Goal: Check status: Check status

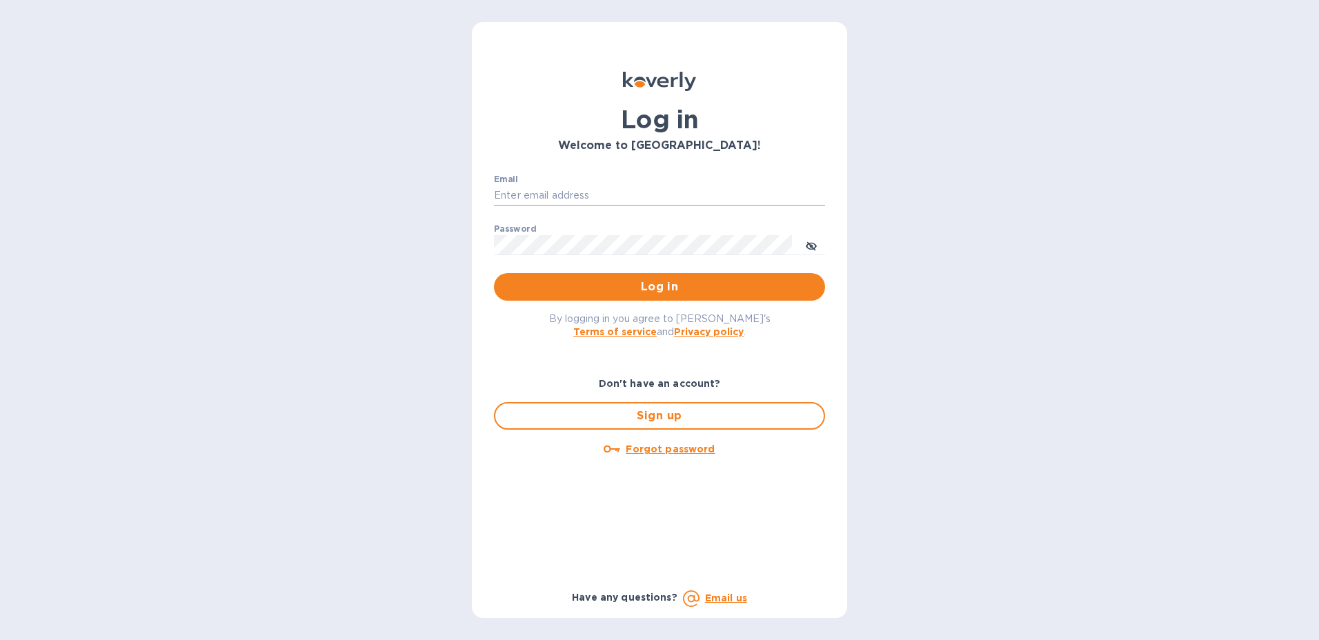
click at [562, 199] on input "Email" at bounding box center [659, 196] width 331 height 21
type input "[PERSON_NAME][EMAIL_ADDRESS][PERSON_NAME][DOMAIN_NAME]"
click at [827, 347] on div "By logging in you agree to [PERSON_NAME]'s Terms of service and Privacy policy ." at bounding box center [659, 325] width 353 height 48
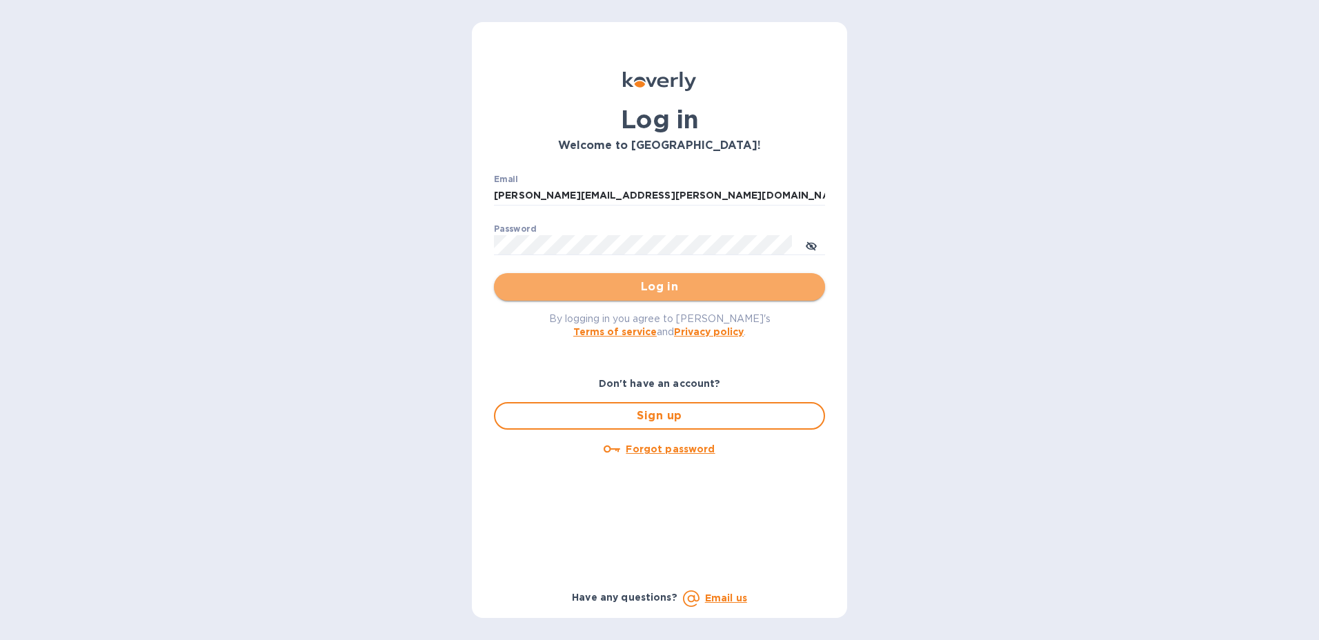
click at [789, 297] on button "Log in" at bounding box center [659, 287] width 331 height 28
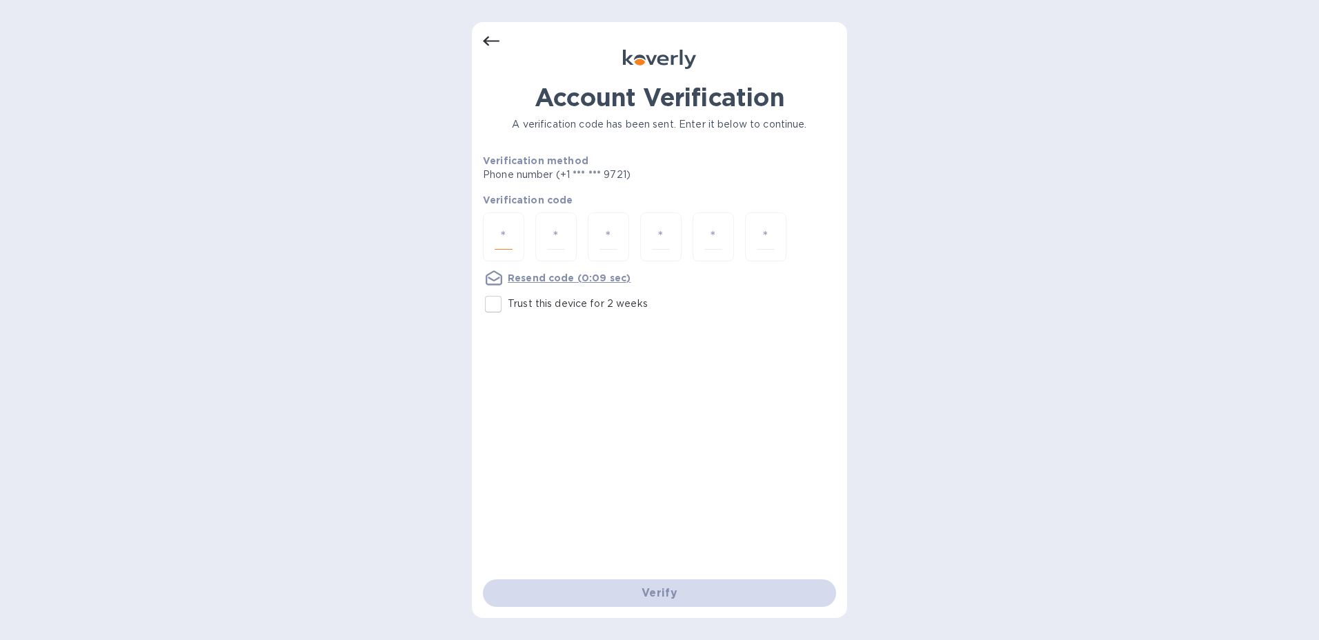
click at [498, 239] on input "number" at bounding box center [504, 237] width 18 height 26
type input "9"
type input "0"
type input "2"
type input "3"
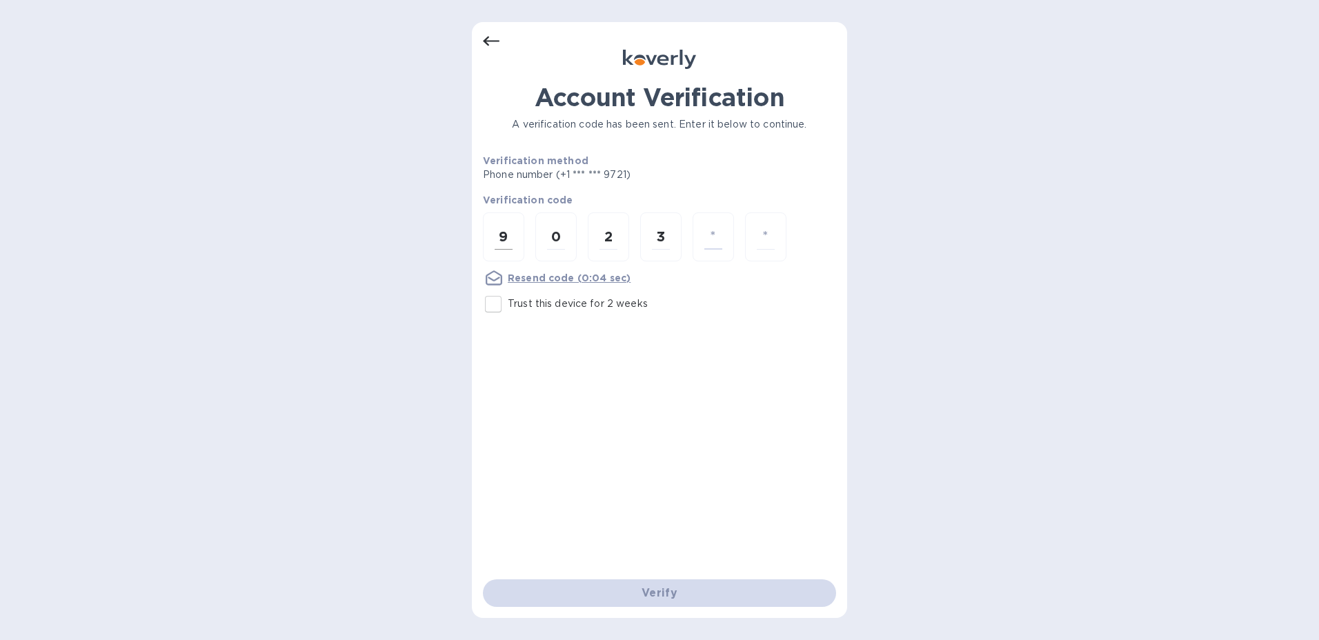
type input "2"
type input "9"
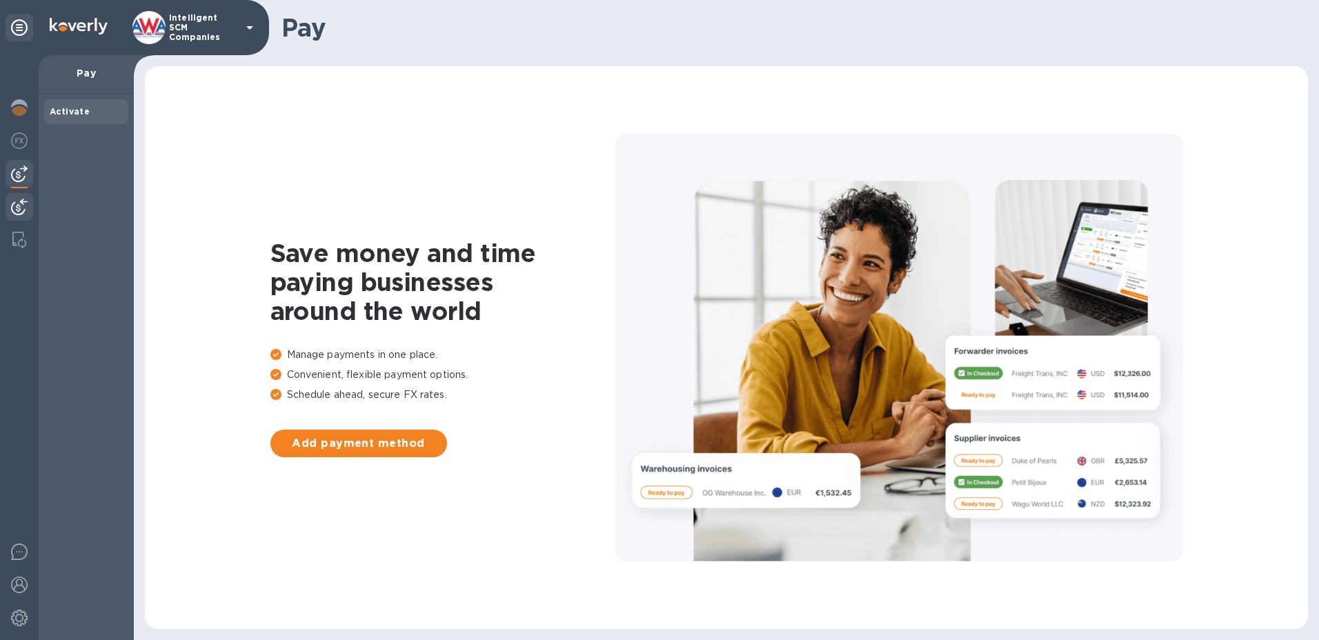
click at [11, 210] on img at bounding box center [19, 207] width 17 height 17
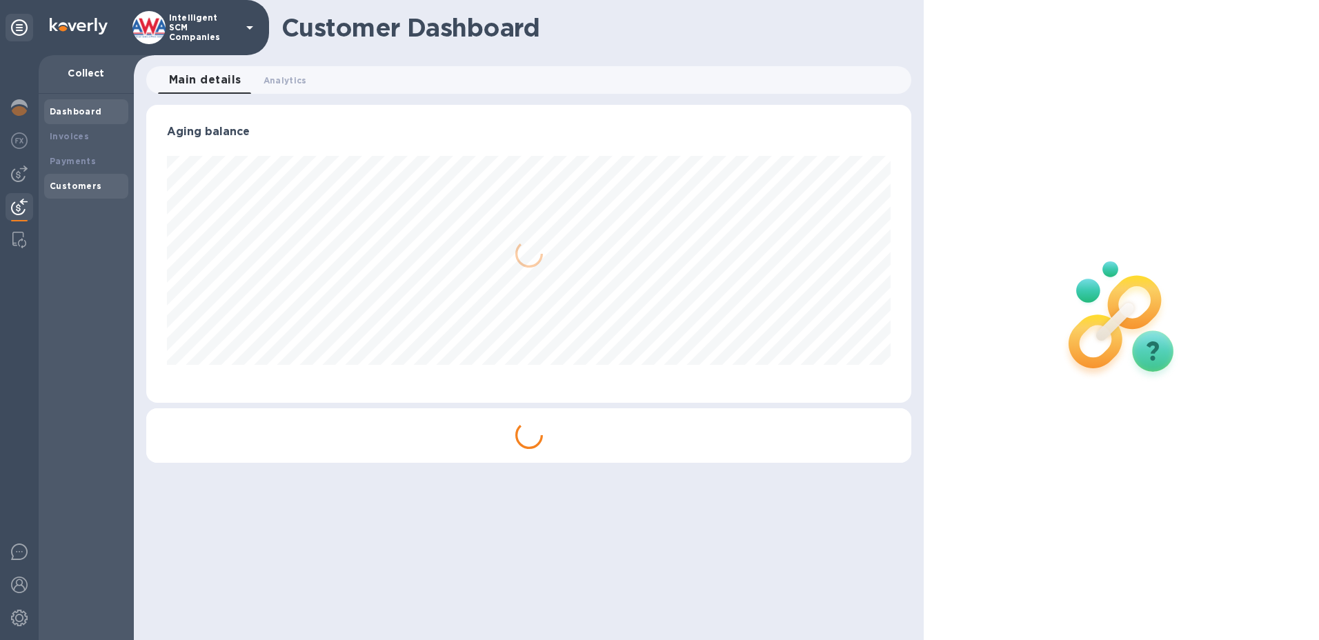
scroll to position [298, 766]
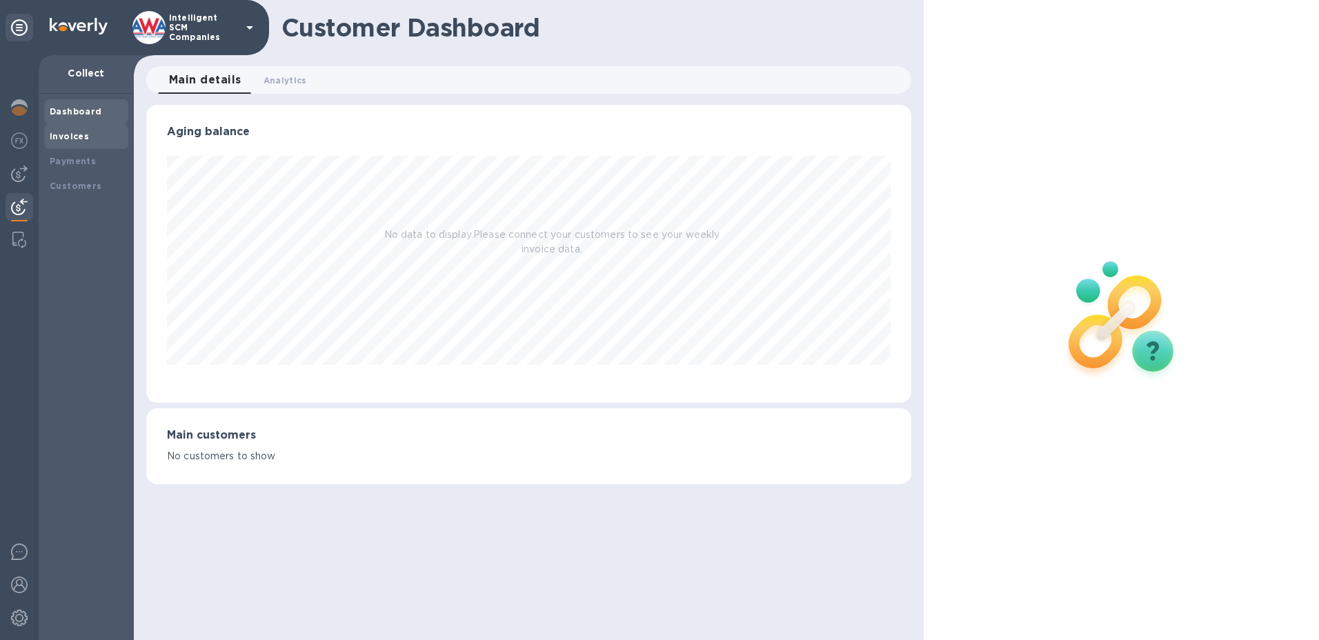
click at [75, 135] on b "Invoices" at bounding box center [69, 136] width 39 height 10
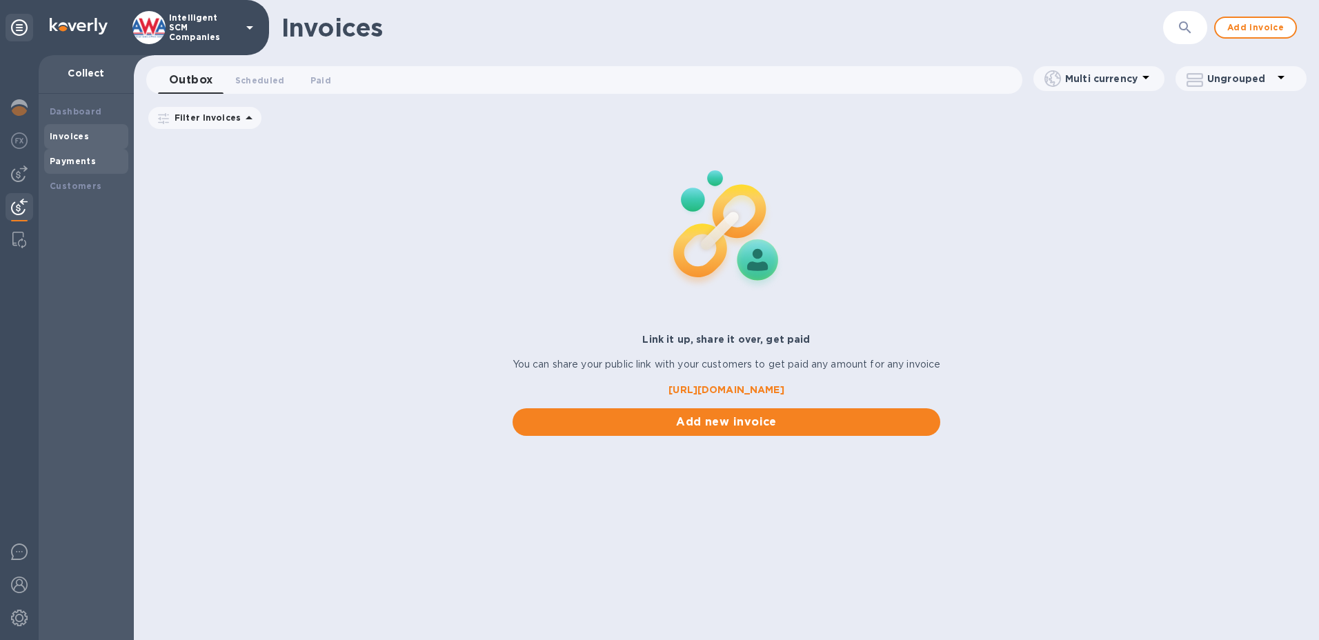
click at [85, 166] on b "Payments" at bounding box center [73, 161] width 46 height 10
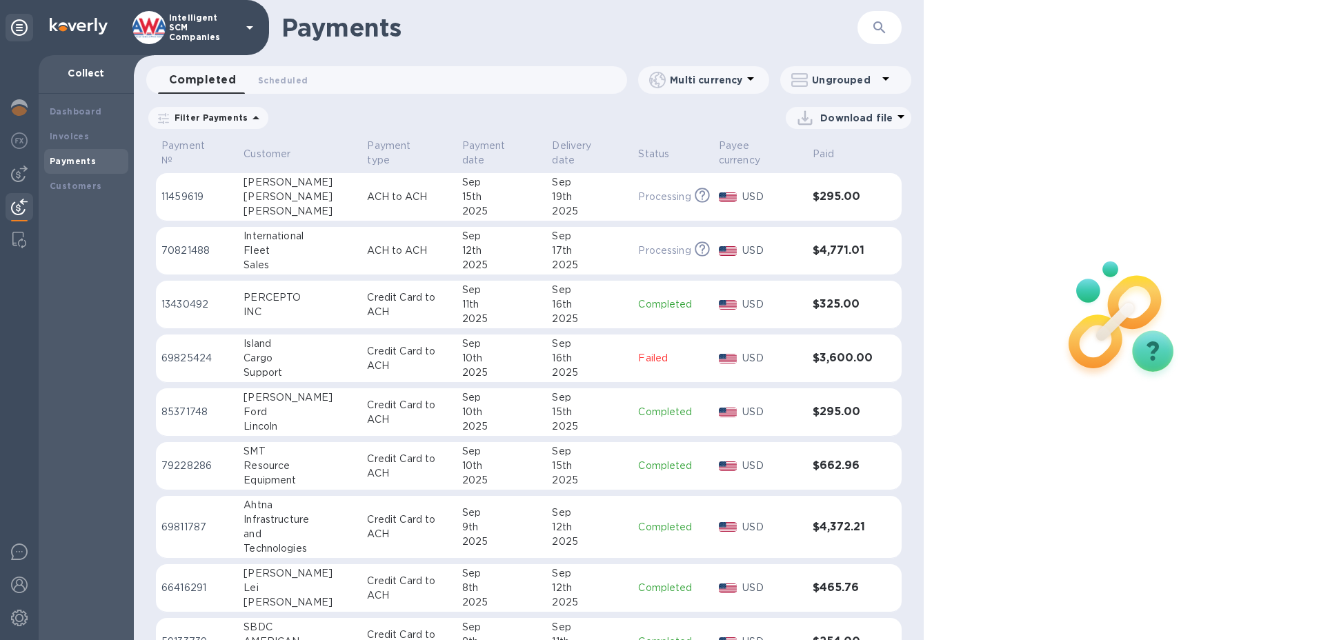
click at [638, 351] on p "Failed" at bounding box center [672, 358] width 69 height 14
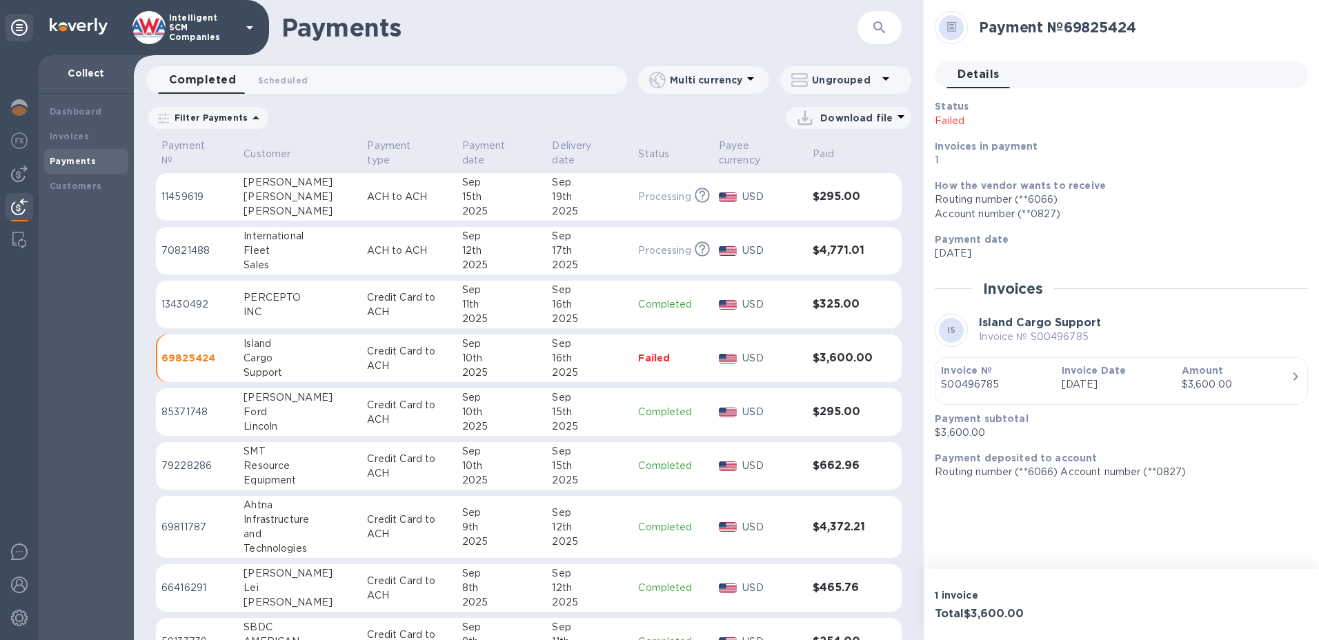
click at [1135, 213] on div "Account number (**0827)" at bounding box center [1116, 214] width 362 height 14
click at [392, 39] on h1 "Payments" at bounding box center [570, 27] width 576 height 29
click at [57, 179] on div "Customers" at bounding box center [86, 186] width 73 height 14
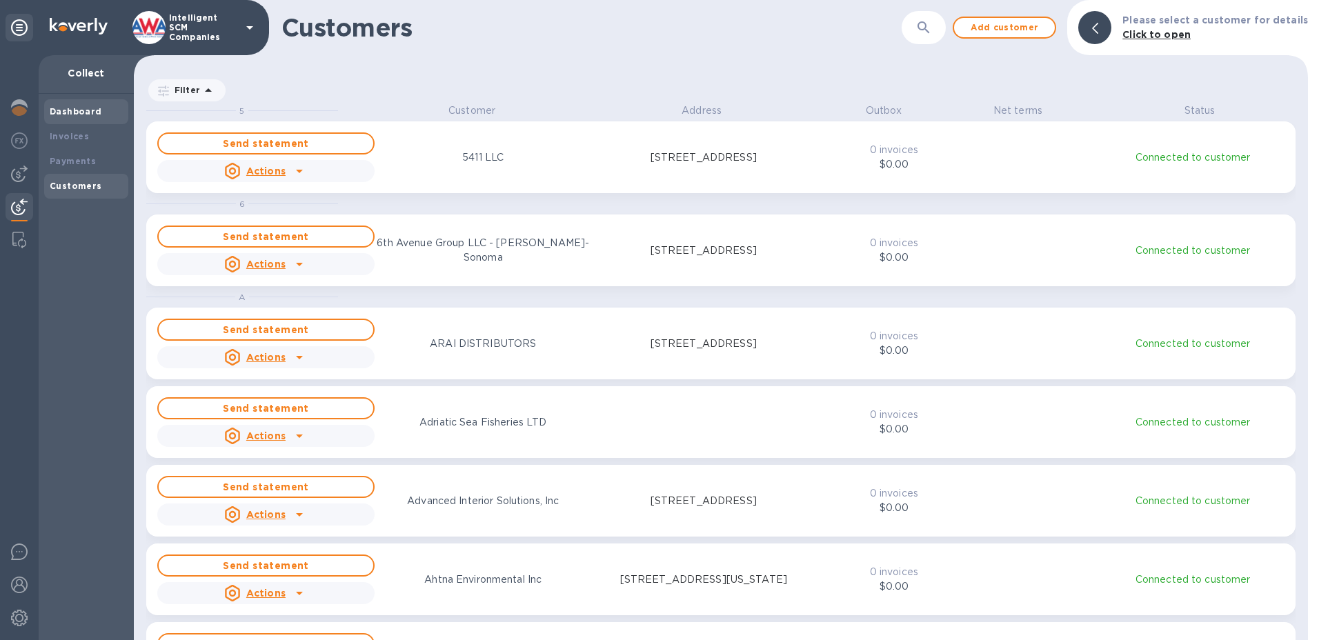
scroll to position [527, 1169]
click at [79, 115] on b "Dashboard" at bounding box center [76, 111] width 52 height 10
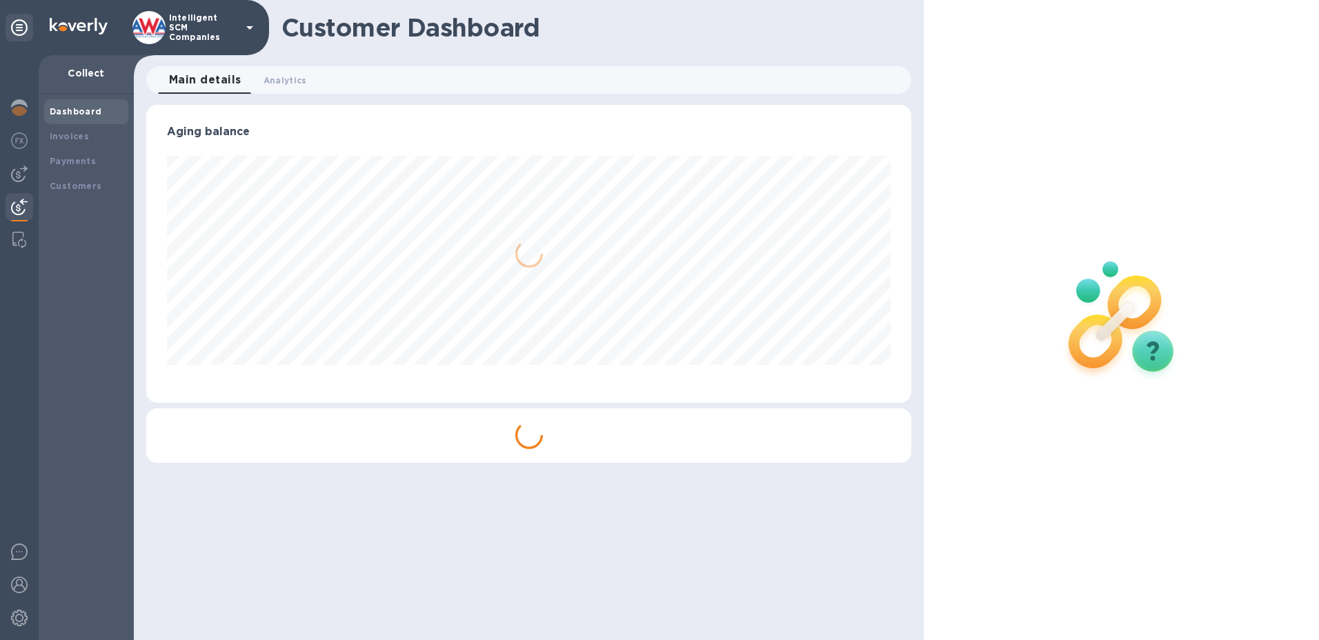
scroll to position [298, 766]
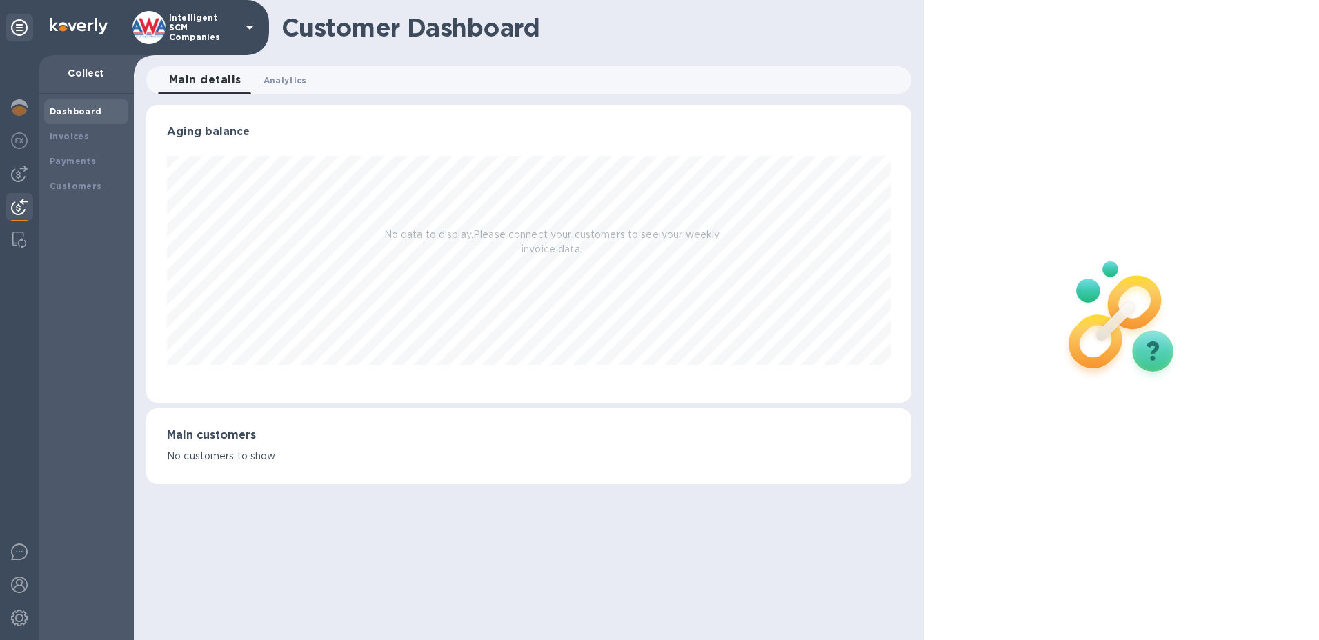
click at [296, 81] on span "Analytics 0" at bounding box center [285, 80] width 43 height 14
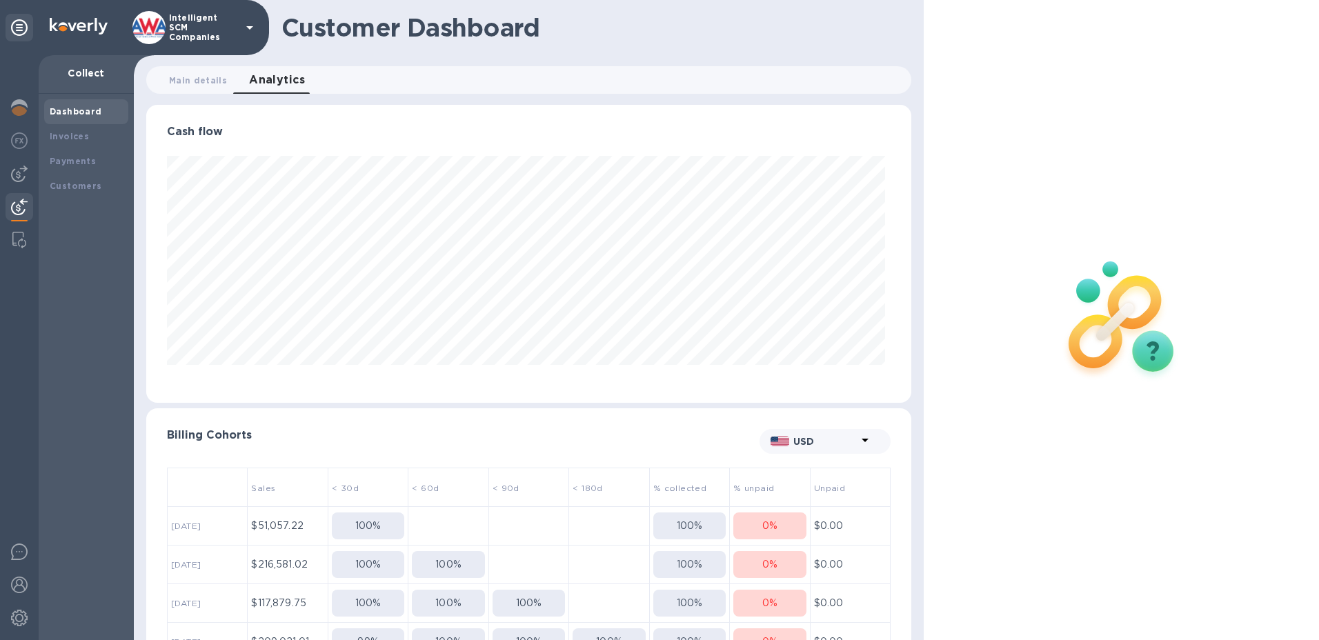
scroll to position [298, 760]
click at [71, 112] on b "Dashboard" at bounding box center [76, 111] width 52 height 10
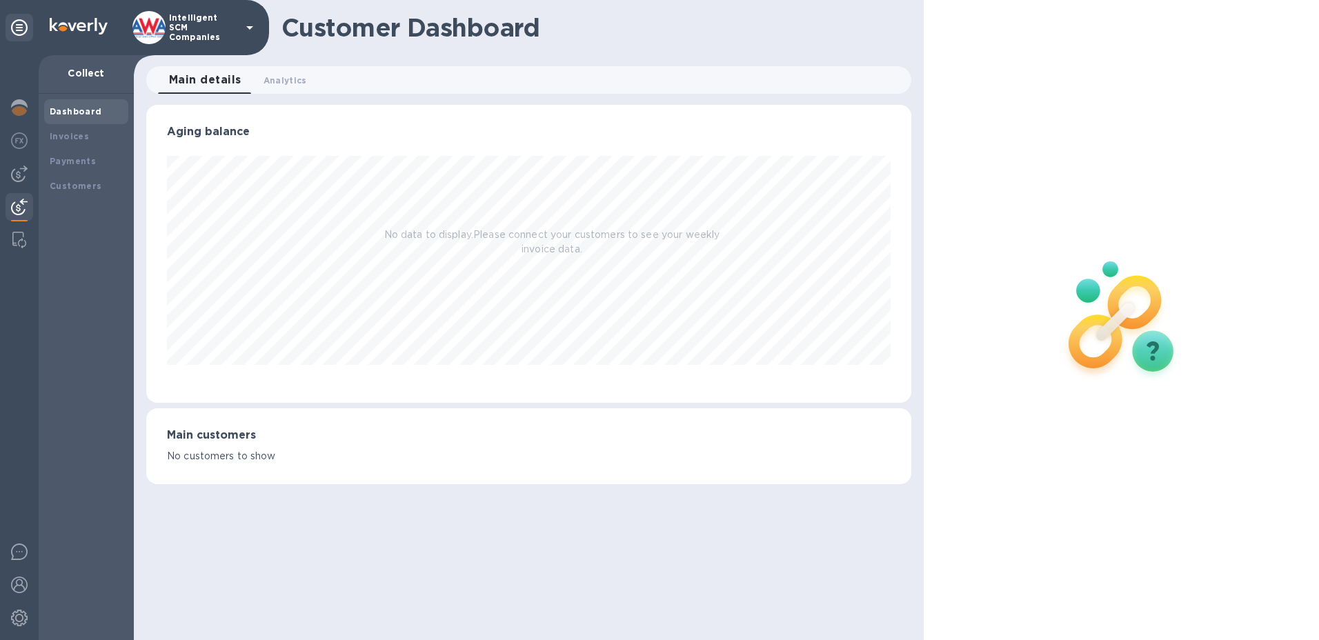
scroll to position [298, 766]
click at [59, 161] on b "Payments" at bounding box center [73, 161] width 46 height 10
